Goal: Task Accomplishment & Management: Manage account settings

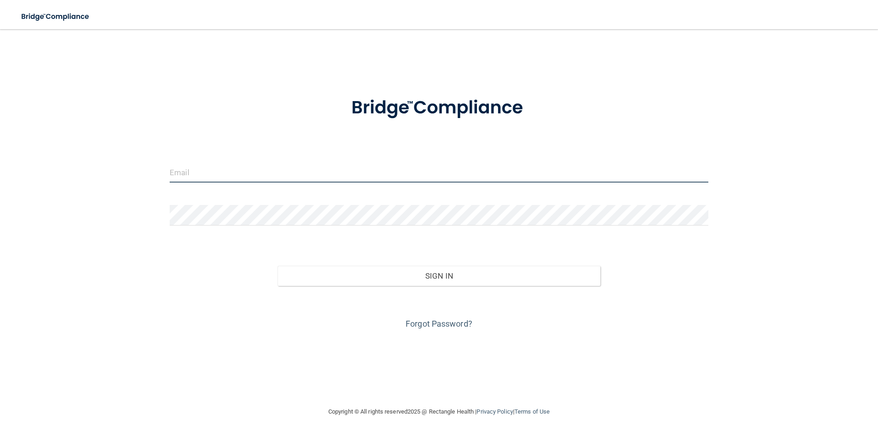
type input "[PERSON_NAME][EMAIL_ADDRESS][PERSON_NAME][DOMAIN_NAME]"
drag, startPoint x: 285, startPoint y: 169, endPoint x: 7, endPoint y: 186, distance: 278.1
click at [7, 186] on main "[PERSON_NAME][EMAIL_ADDRESS][PERSON_NAME][DOMAIN_NAME] Invalid email/password. …" at bounding box center [439, 232] width 878 height 407
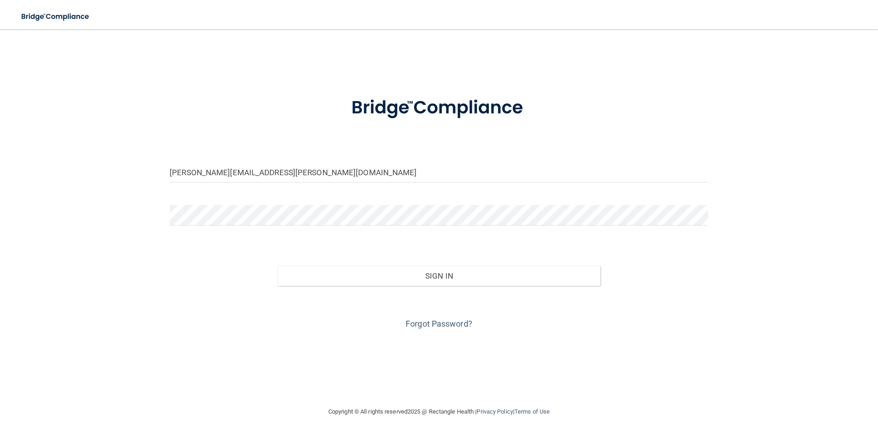
click at [63, 134] on div "[PERSON_NAME][EMAIL_ADDRESS][PERSON_NAME][DOMAIN_NAME] Invalid email/password. …" at bounding box center [438, 217] width 841 height 359
drag, startPoint x: 297, startPoint y: 171, endPoint x: 0, endPoint y: 221, distance: 301.0
click at [0, 222] on main "[PERSON_NAME][EMAIL_ADDRESS][PERSON_NAME][DOMAIN_NAME] Invalid email/password. …" at bounding box center [439, 232] width 878 height 407
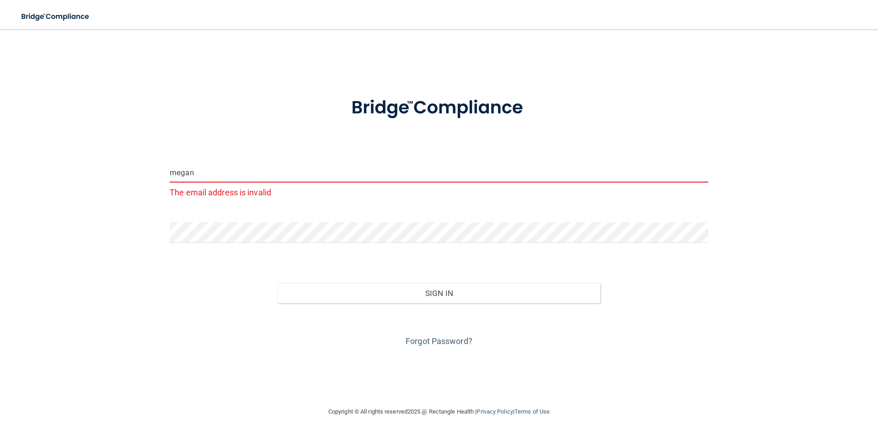
type input "megan"
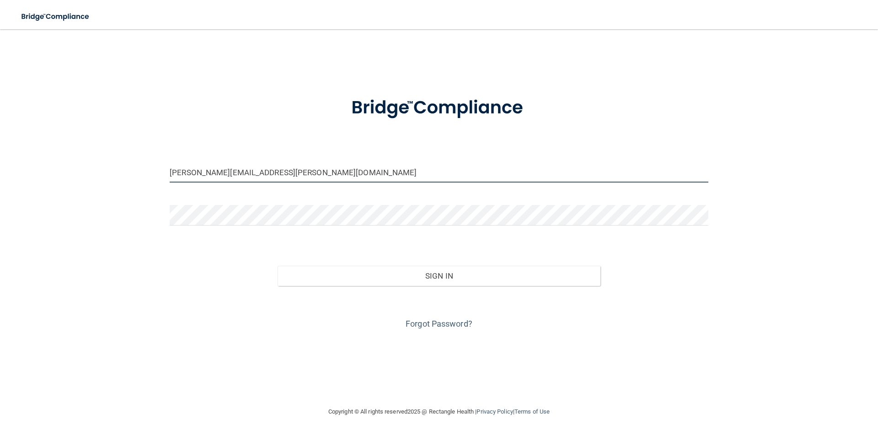
click at [340, 179] on input "[PERSON_NAME][EMAIL_ADDRESS][PERSON_NAME][DOMAIN_NAME]" at bounding box center [439, 172] width 539 height 21
click at [127, 58] on div "[PERSON_NAME][EMAIL_ADDRESS][PERSON_NAME][DOMAIN_NAME] Invalid email/password. …" at bounding box center [438, 217] width 841 height 359
drag, startPoint x: 319, startPoint y: 177, endPoint x: 0, endPoint y: 149, distance: 320.0
click at [0, 149] on main "[PERSON_NAME][EMAIL_ADDRESS][PERSON_NAME][DOMAIN_NAME] Invalid email/password. …" at bounding box center [439, 232] width 878 height 407
type input "[PERSON_NAME][EMAIL_ADDRESS][DOMAIN_NAME]"
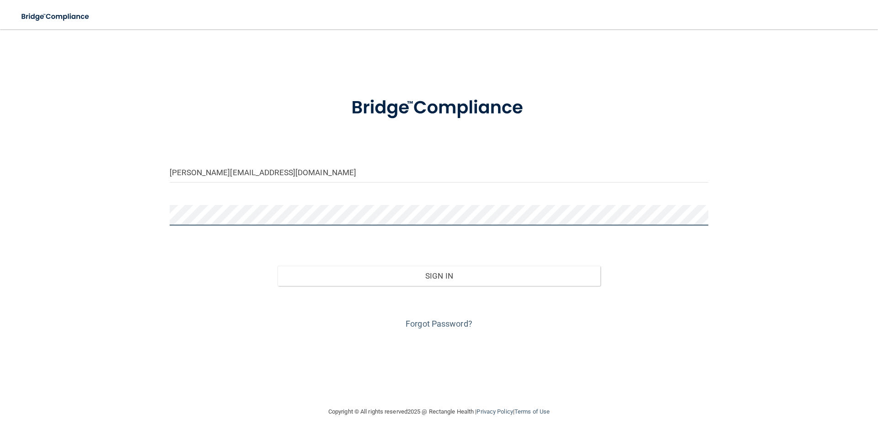
click at [278, 266] on button "Sign In" at bounding box center [439, 276] width 323 height 20
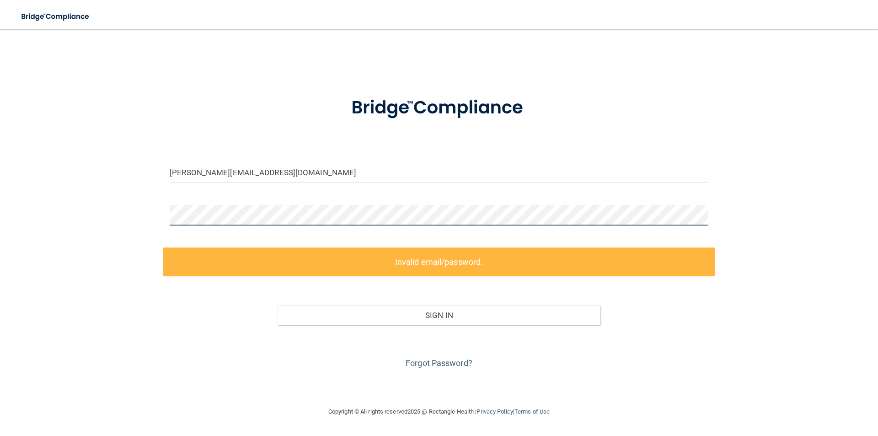
click at [73, 220] on div "[PERSON_NAME][EMAIL_ADDRESS][DOMAIN_NAME] Invalid email/password. You don't hav…" at bounding box center [438, 217] width 841 height 359
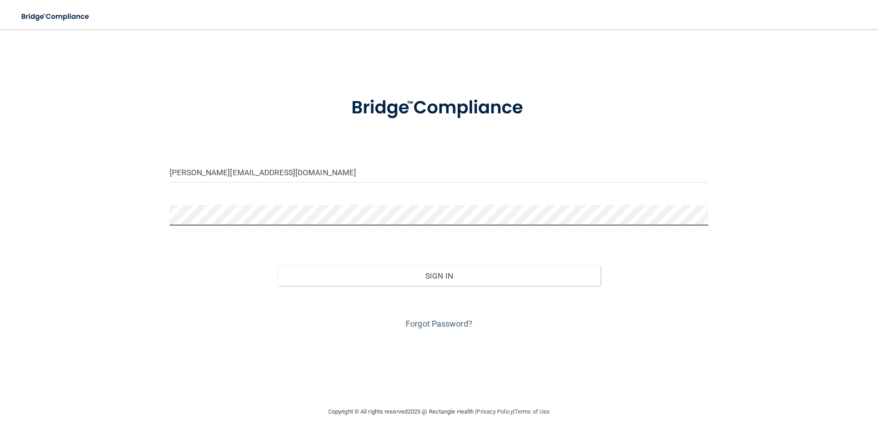
click at [278, 266] on button "Sign In" at bounding box center [439, 276] width 323 height 20
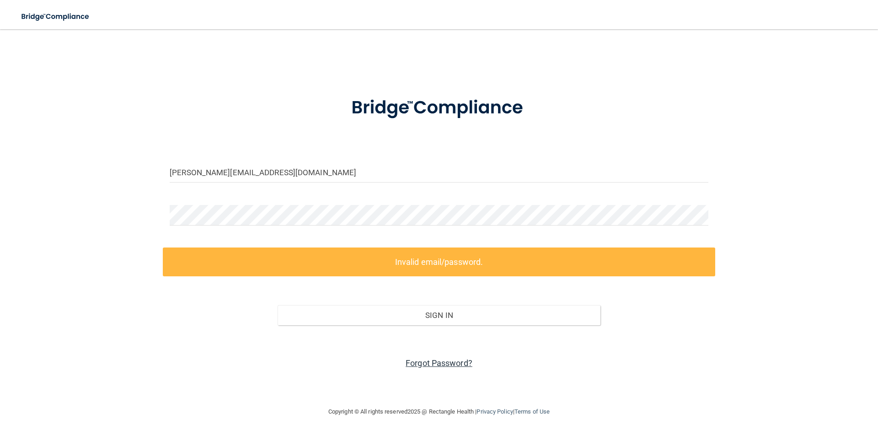
click at [451, 366] on link "Forgot Password?" at bounding box center [439, 363] width 67 height 10
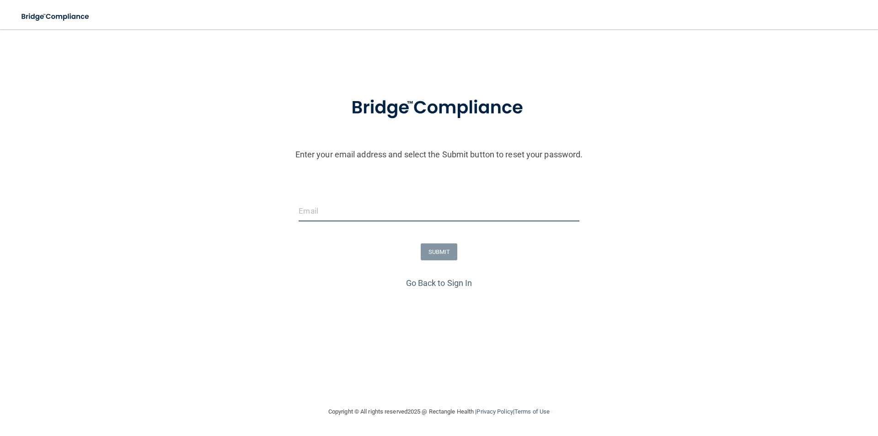
click at [391, 212] on input "email" at bounding box center [439, 211] width 280 height 21
click at [359, 208] on input "email" at bounding box center [439, 211] width 280 height 21
type input "J"
type input "[PERSON_NAME][EMAIL_ADDRESS][DOMAIN_NAME]"
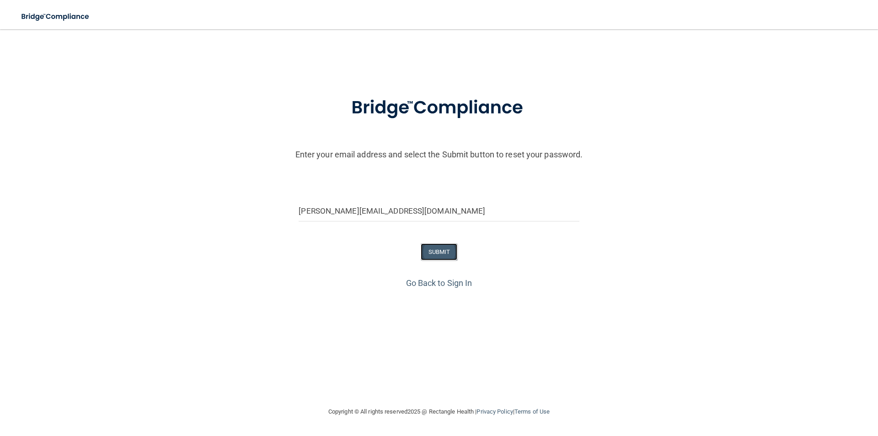
click at [431, 257] on button "SUBMIT" at bounding box center [439, 251] width 37 height 17
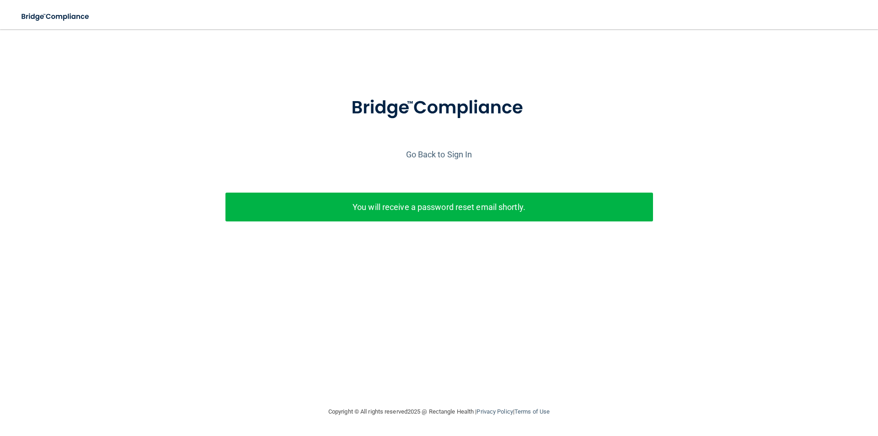
click at [413, 203] on p "You will receive a password reset email shortly." at bounding box center [439, 206] width 414 height 15
click at [467, 213] on p "You will receive a password reset email shortly." at bounding box center [439, 206] width 414 height 15
